Goal: Task Accomplishment & Management: Use online tool/utility

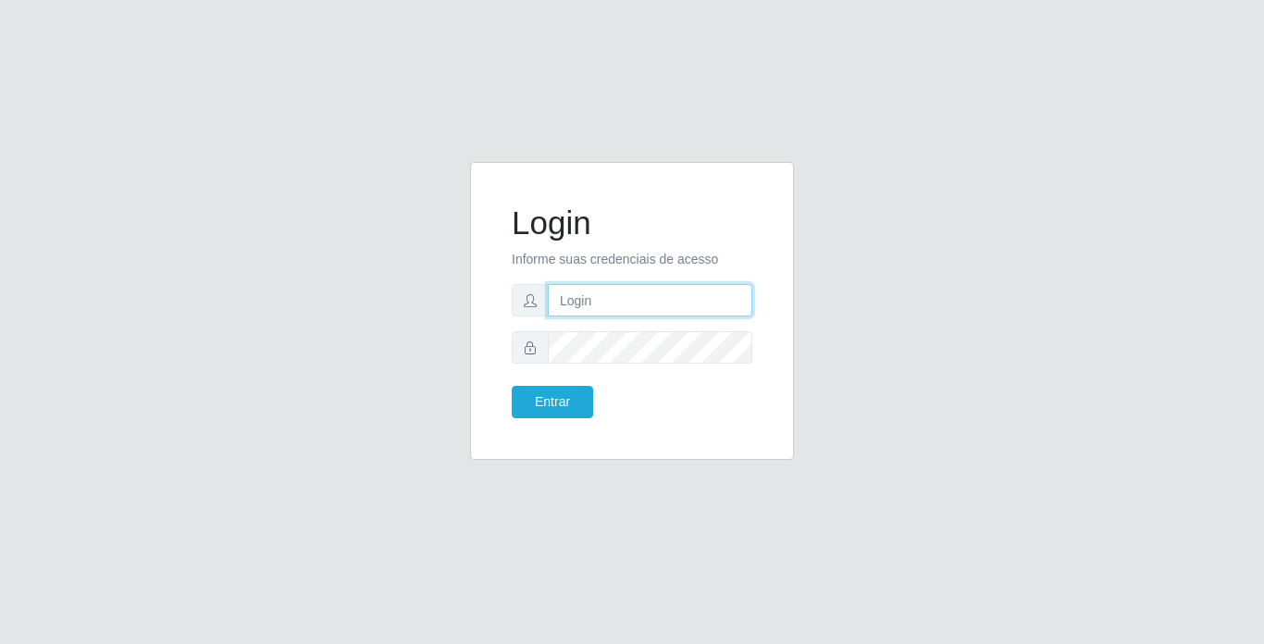
click at [617, 302] on input "text" at bounding box center [650, 300] width 204 height 32
type input "thiagoquirino@bemais"
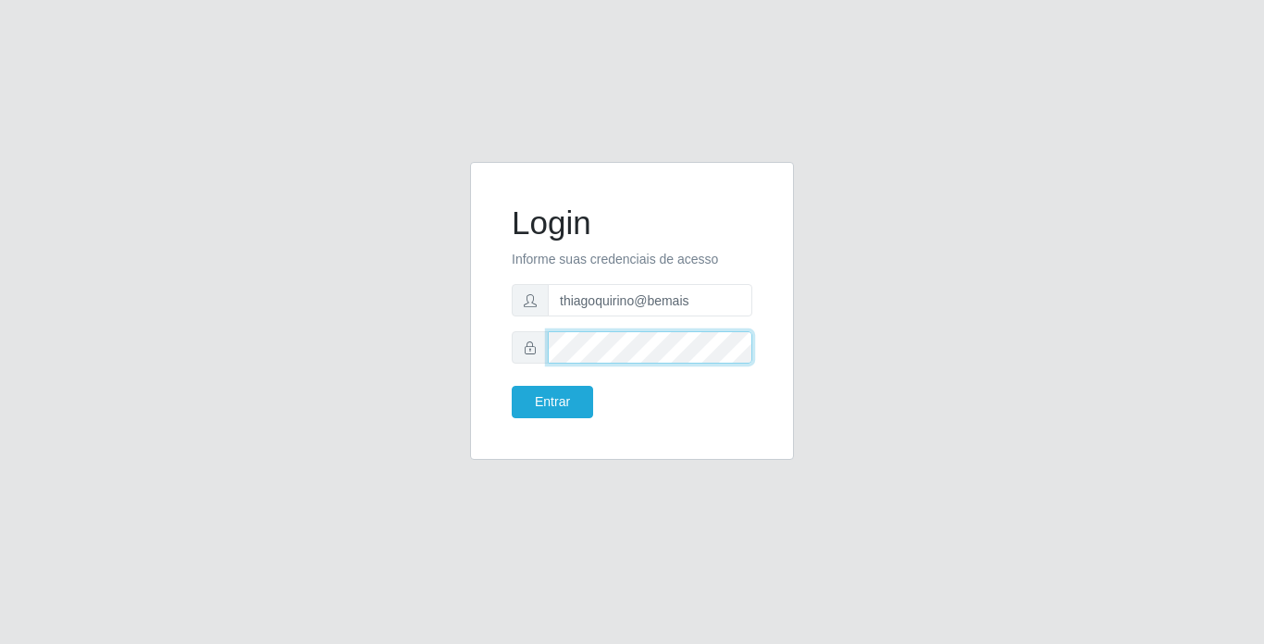
click at [512, 386] on button "Entrar" at bounding box center [552, 402] width 81 height 32
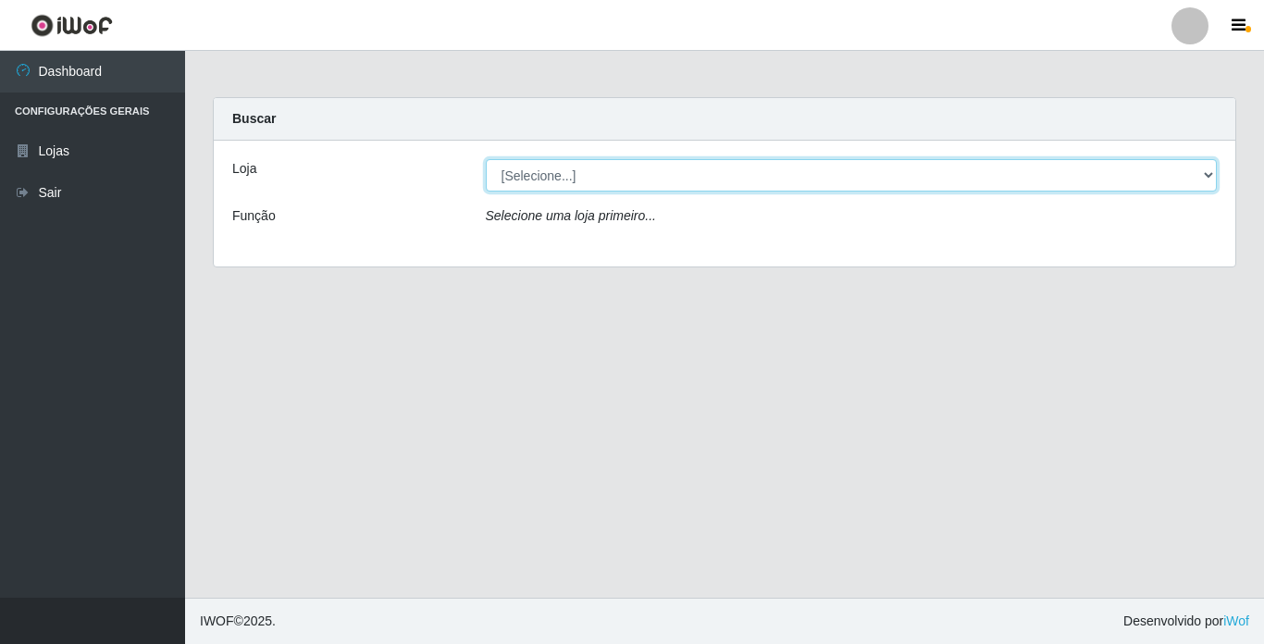
click at [562, 174] on select "[Selecione...] Bemais Supermercados - [GEOGRAPHIC_DATA]" at bounding box center [852, 175] width 732 height 32
select select "250"
click at [486, 159] on select "[Selecione...] Bemais Supermercados - [GEOGRAPHIC_DATA]" at bounding box center [852, 175] width 732 height 32
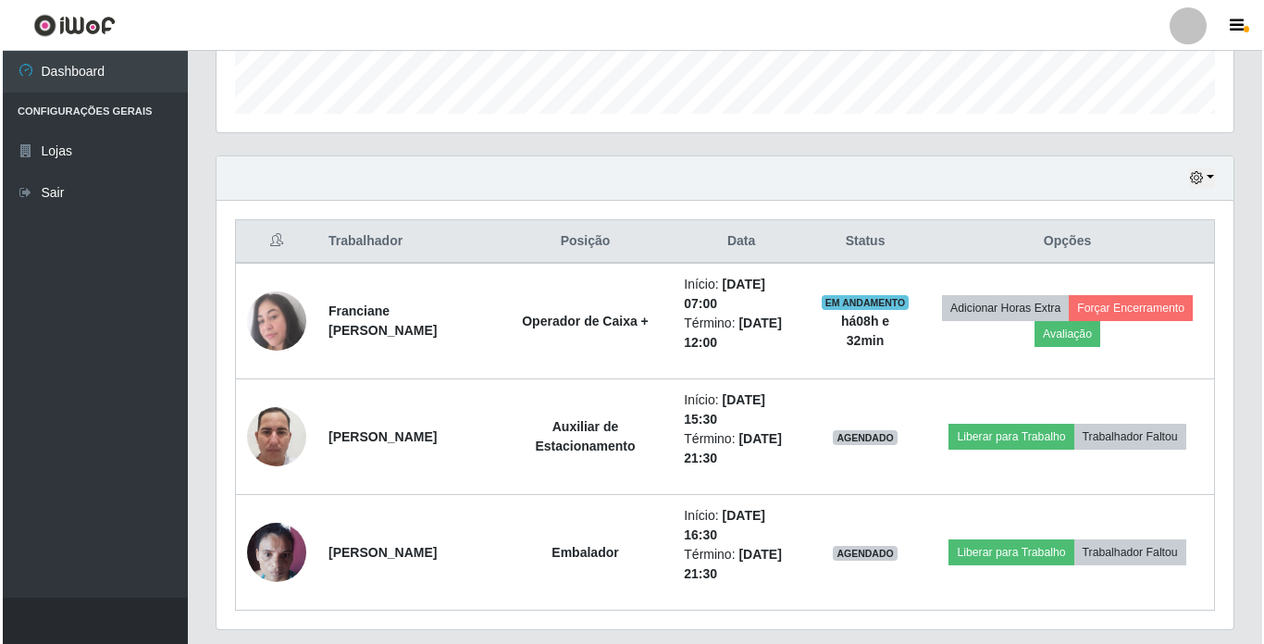
scroll to position [602, 0]
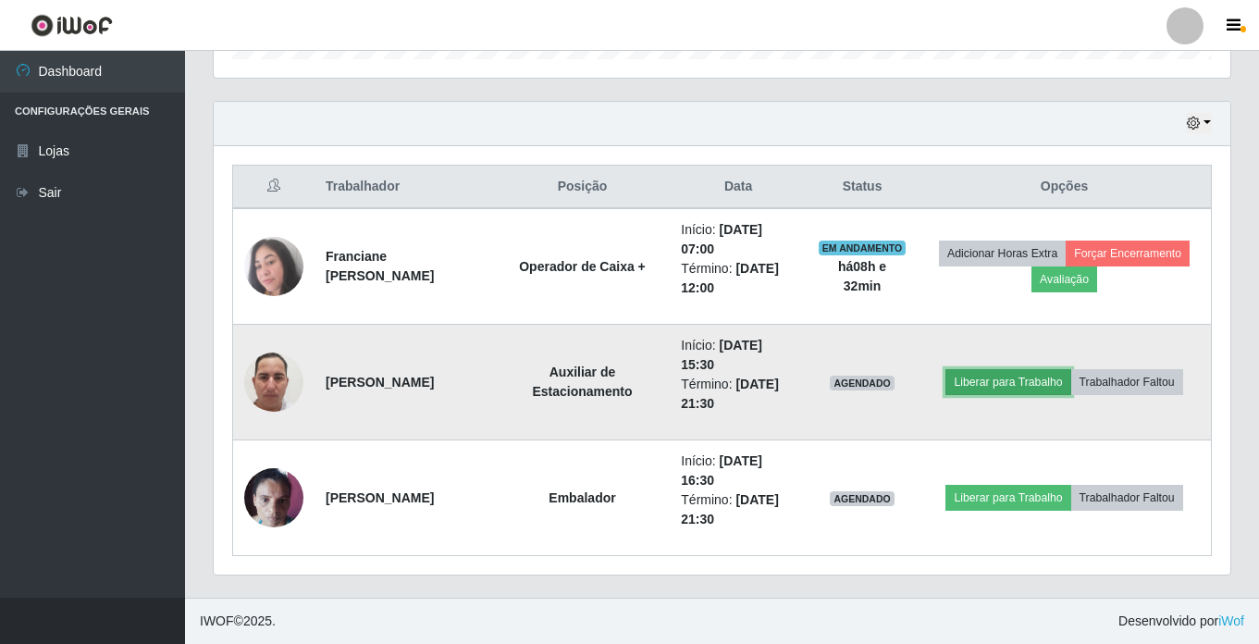
click at [971, 383] on button "Liberar para Trabalho" at bounding box center [1007, 382] width 125 height 26
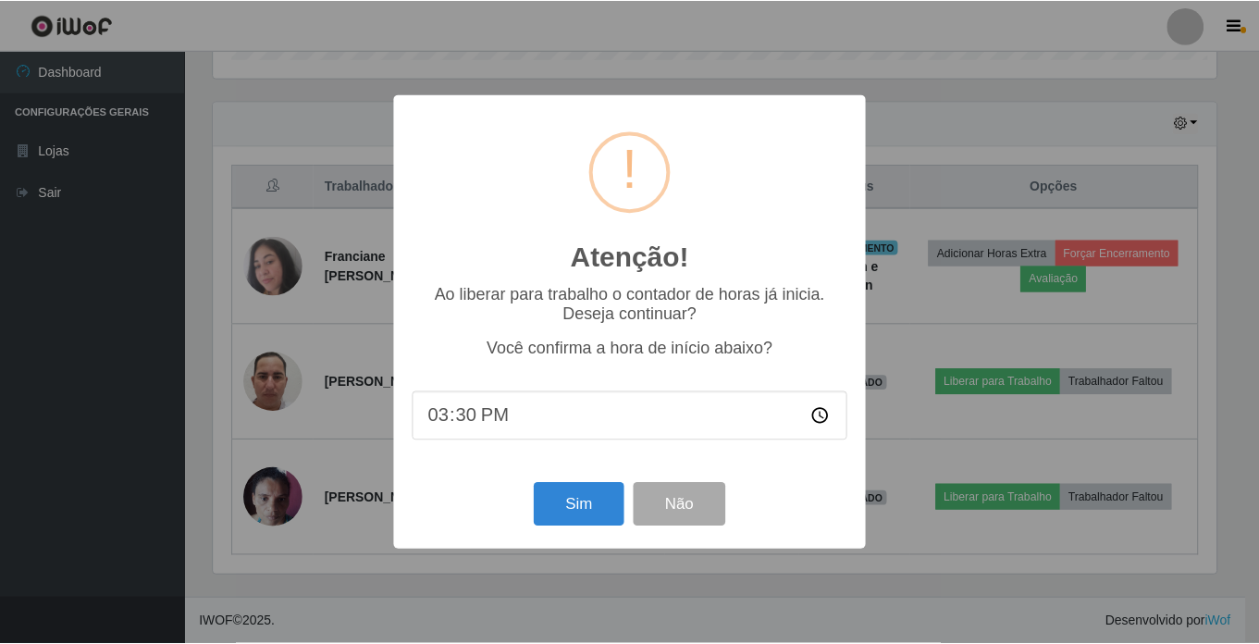
scroll to position [384, 1007]
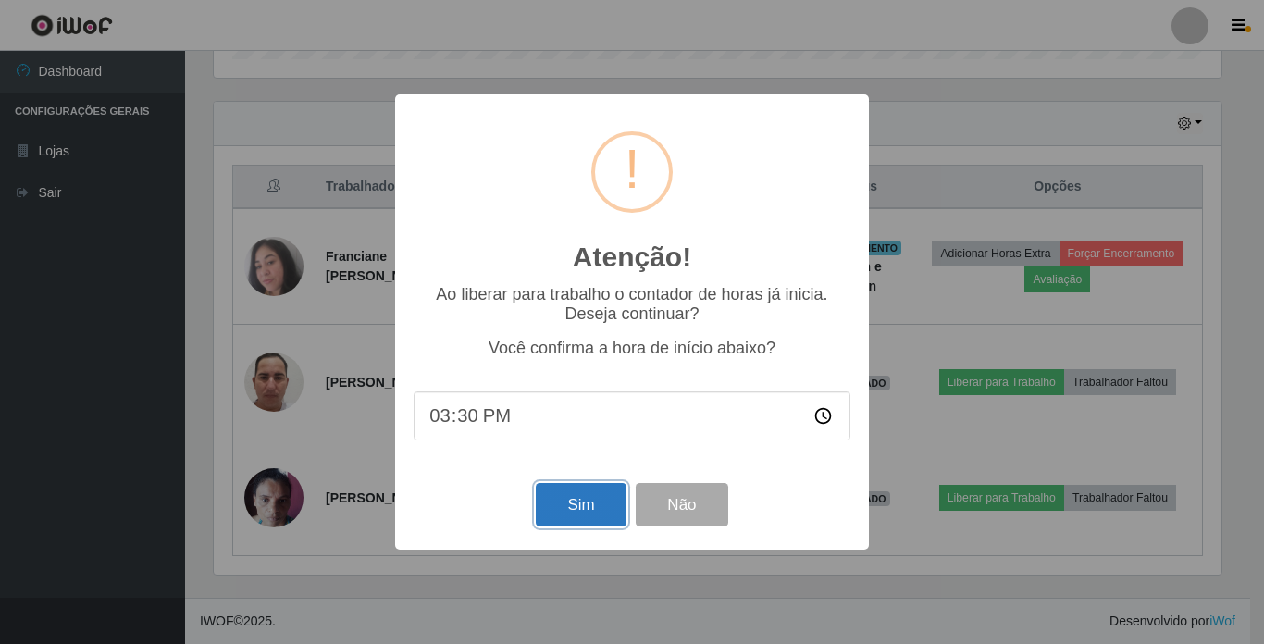
click at [556, 500] on button "Sim" at bounding box center [581, 504] width 90 height 43
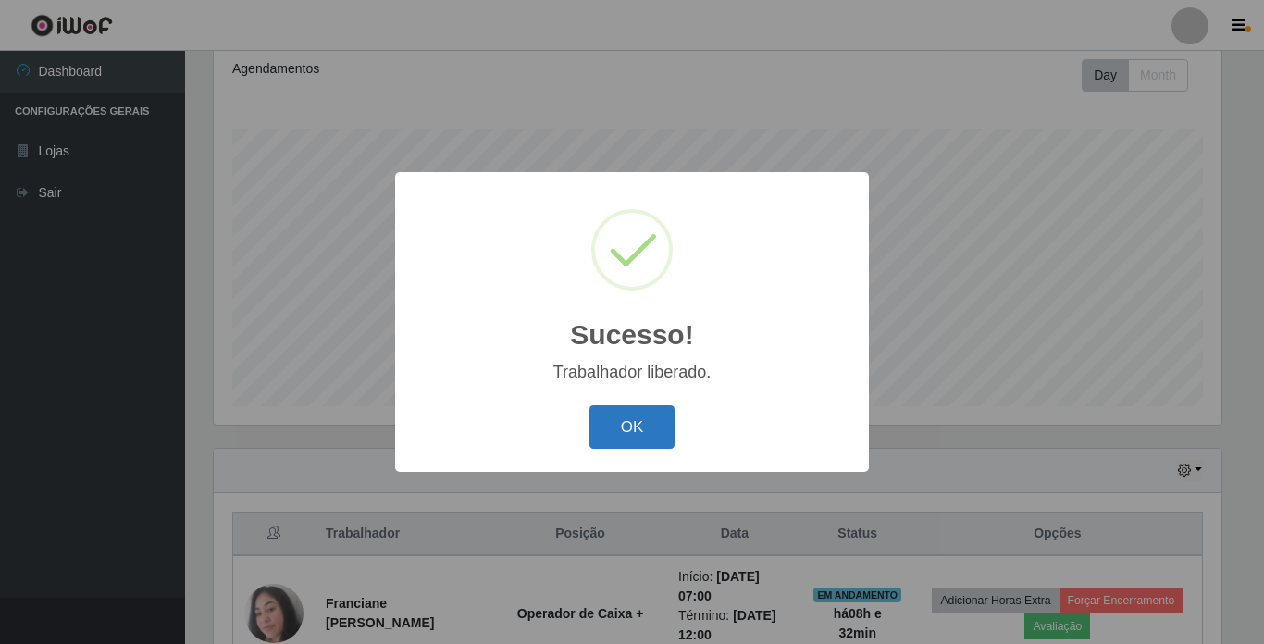
click at [616, 406] on button "OK" at bounding box center [632, 426] width 86 height 43
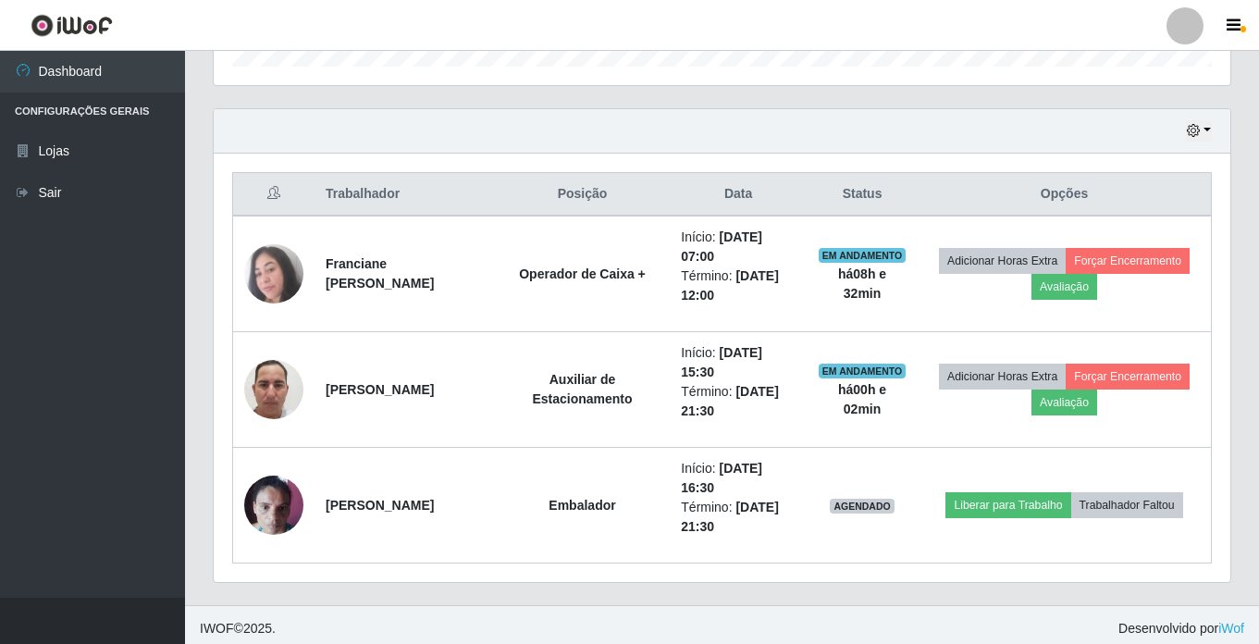
scroll to position [602, 0]
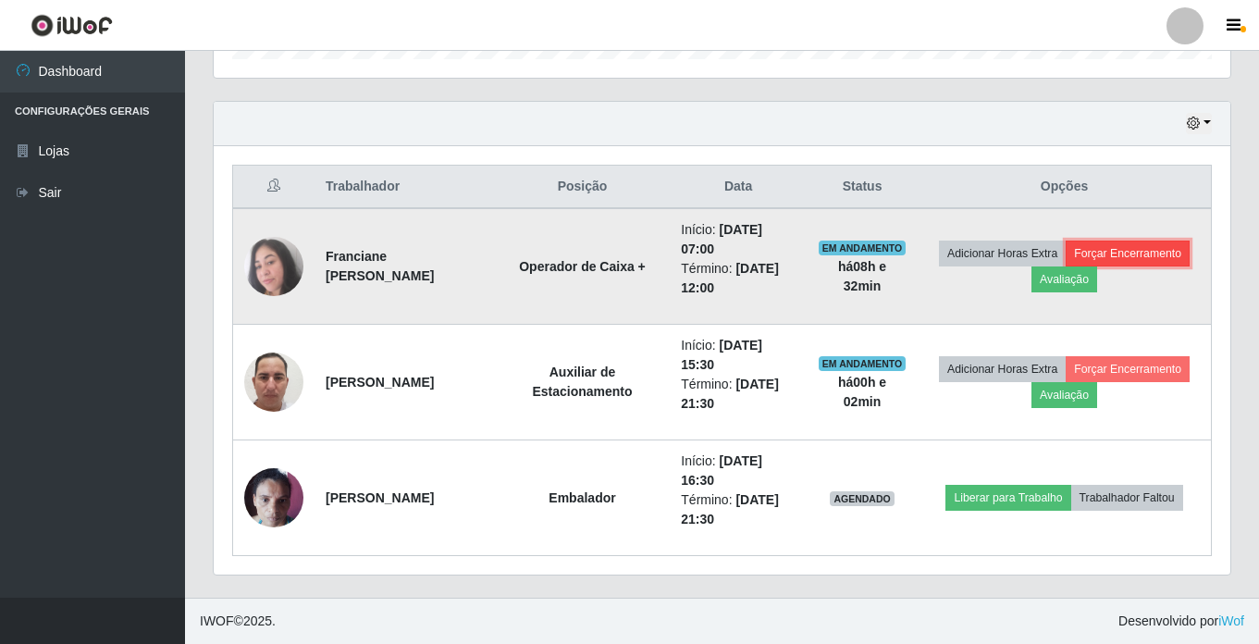
click at [1176, 245] on button "Forçar Encerramento" at bounding box center [1128, 253] width 124 height 26
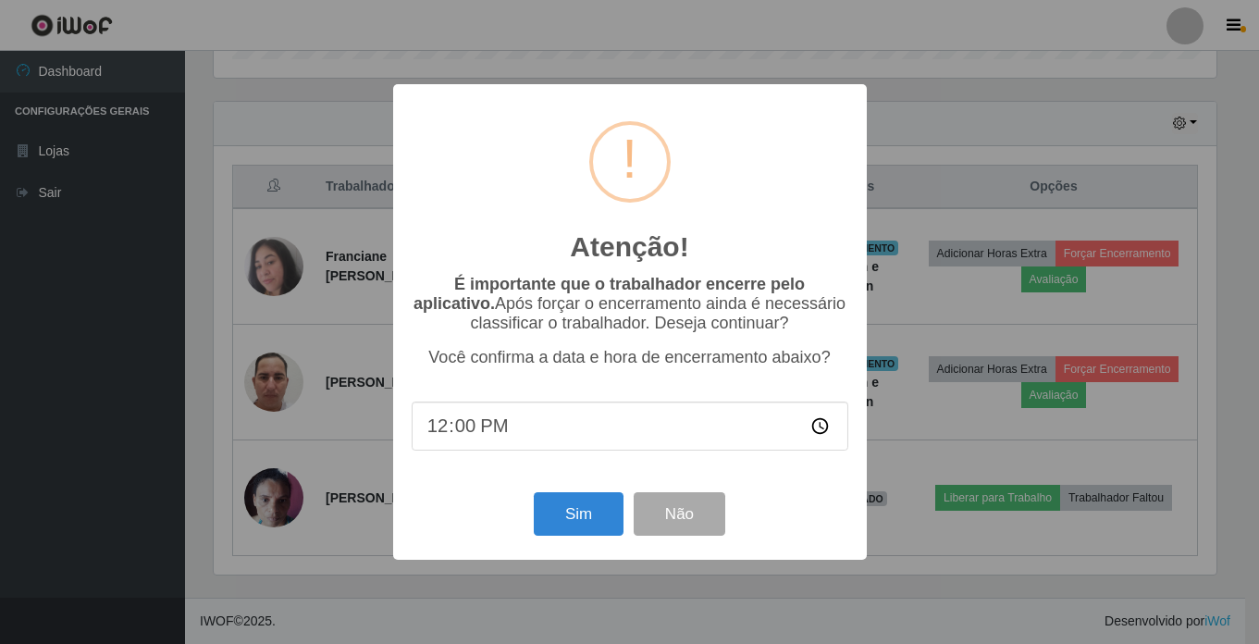
scroll to position [384, 1007]
click at [549, 512] on button "Sim" at bounding box center [581, 513] width 90 height 43
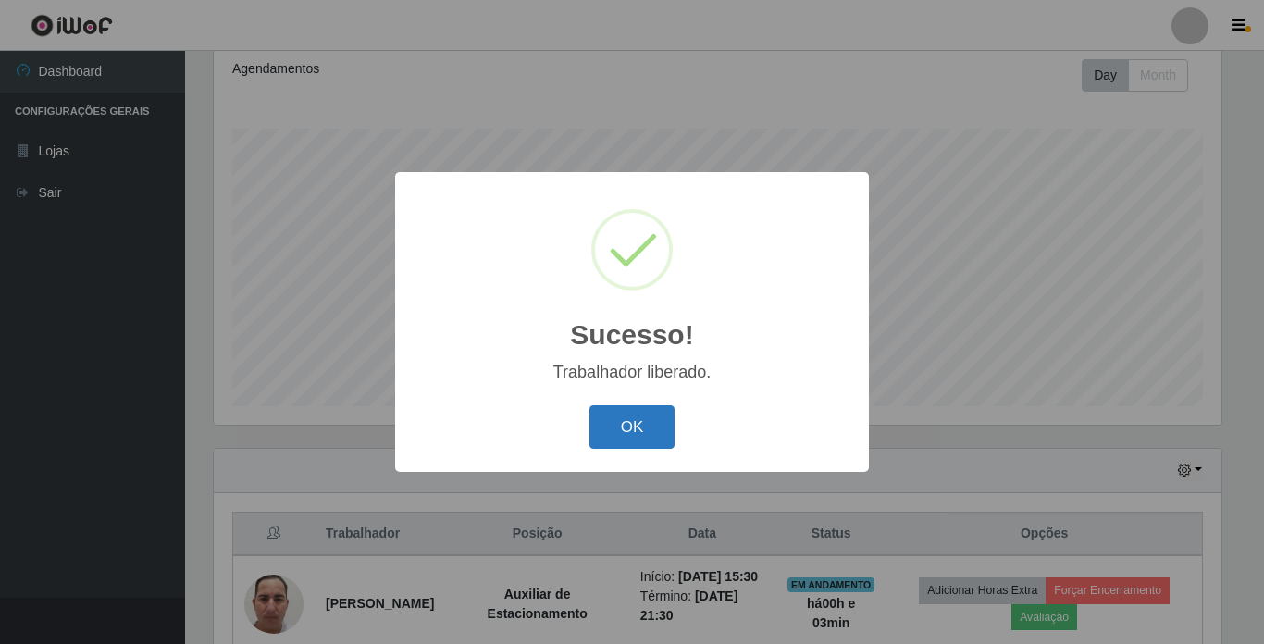
click at [632, 424] on button "OK" at bounding box center [632, 426] width 86 height 43
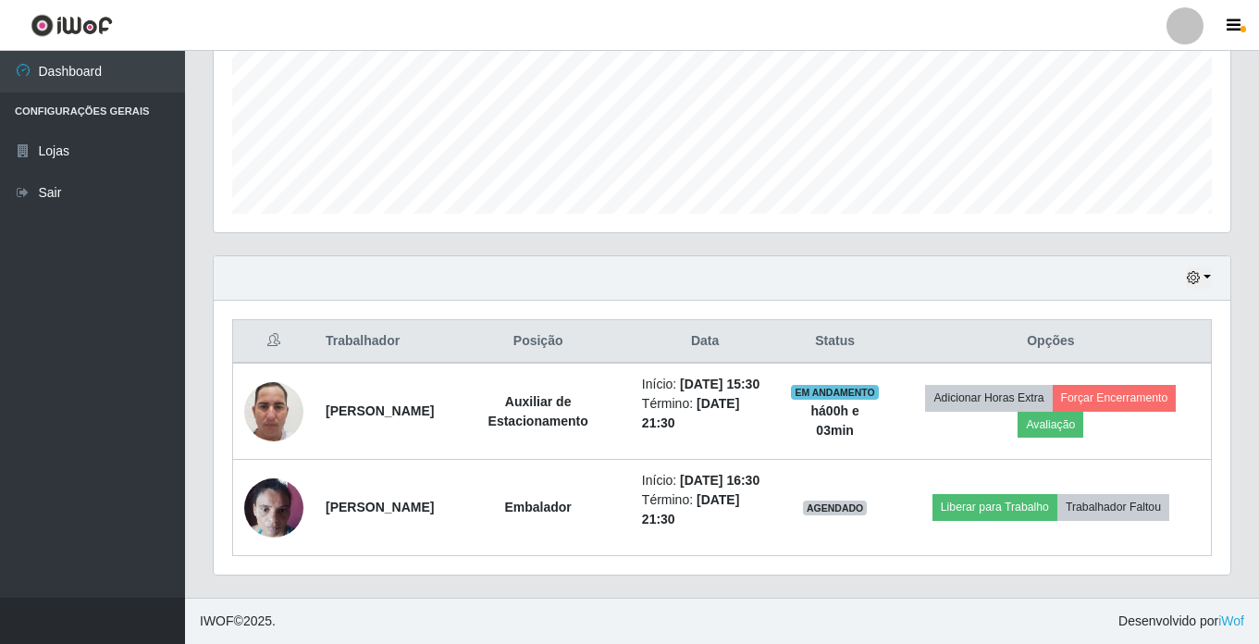
scroll to position [487, 0]
